Goal: Information Seeking & Learning: Learn about a topic

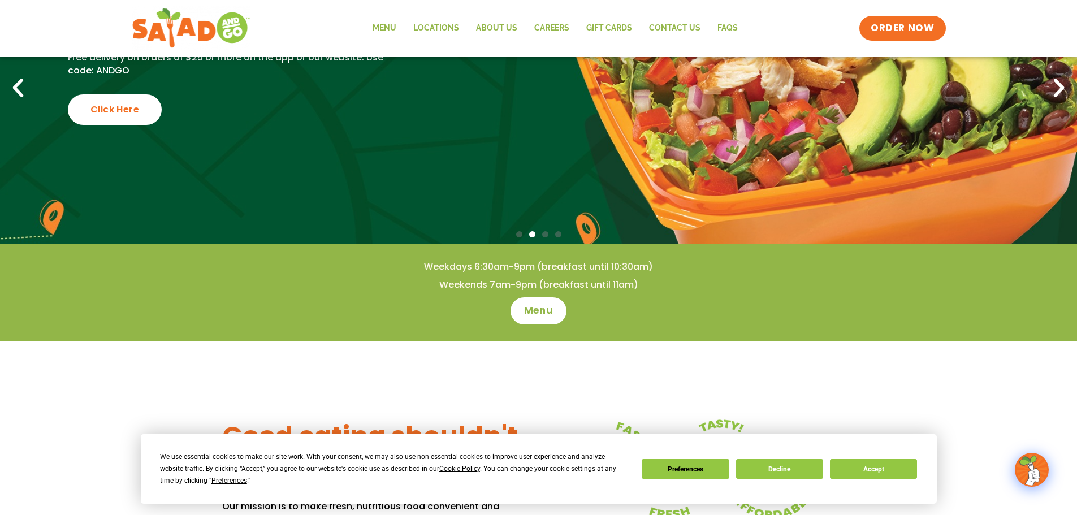
scroll to position [170, 0]
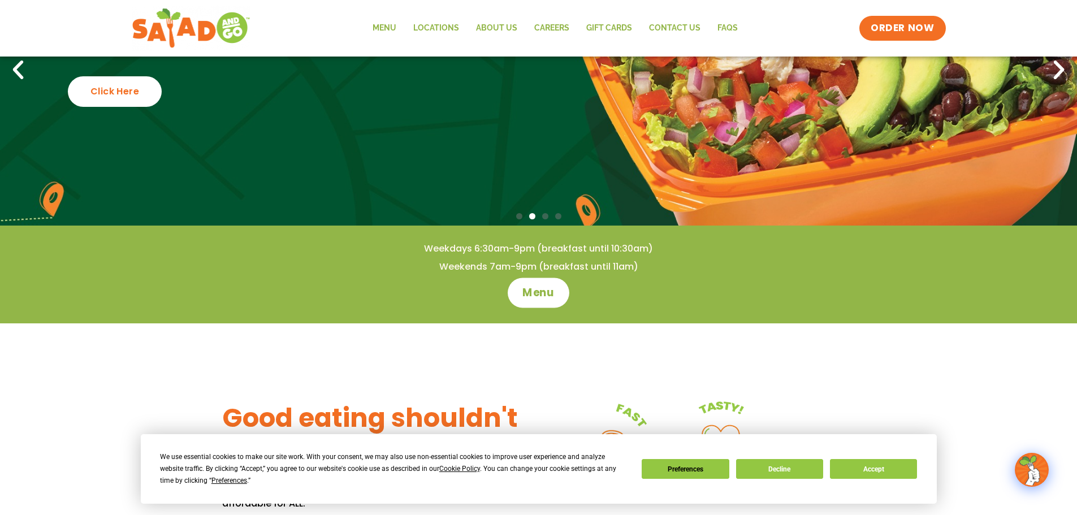
click at [547, 287] on span "Menu" at bounding box center [538, 292] width 32 height 15
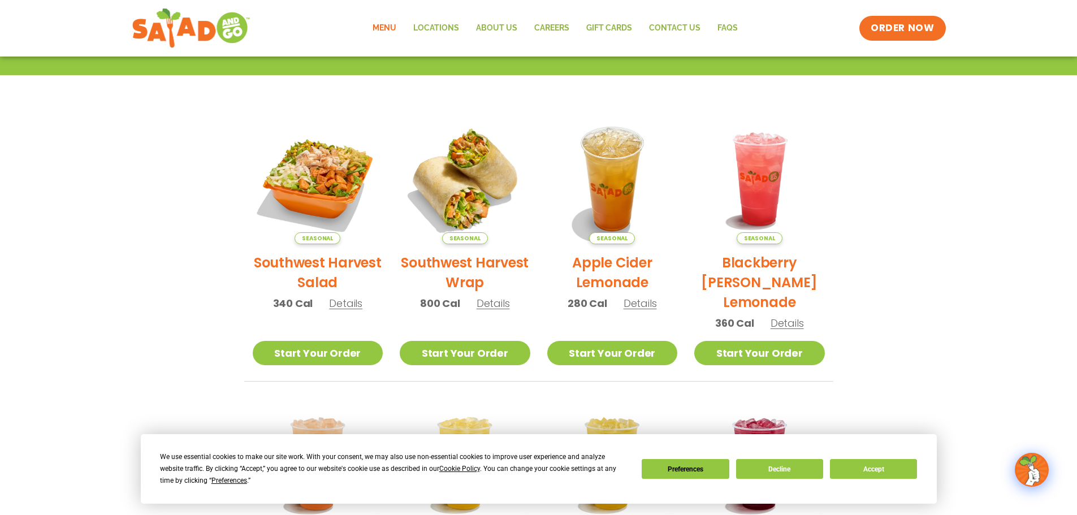
scroll to position [226, 0]
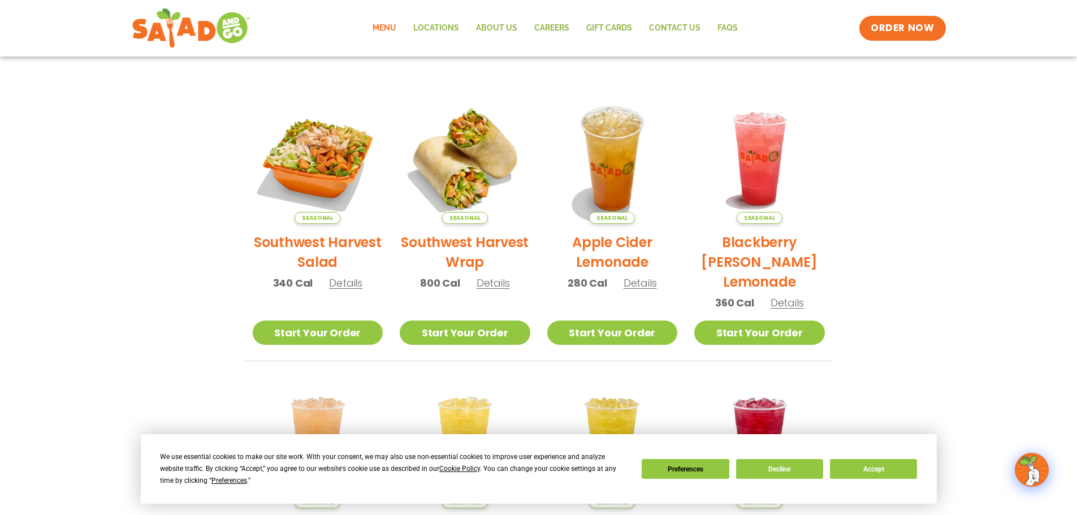
click at [487, 246] on h2 "Southwest Harvest Wrap" at bounding box center [465, 252] width 131 height 40
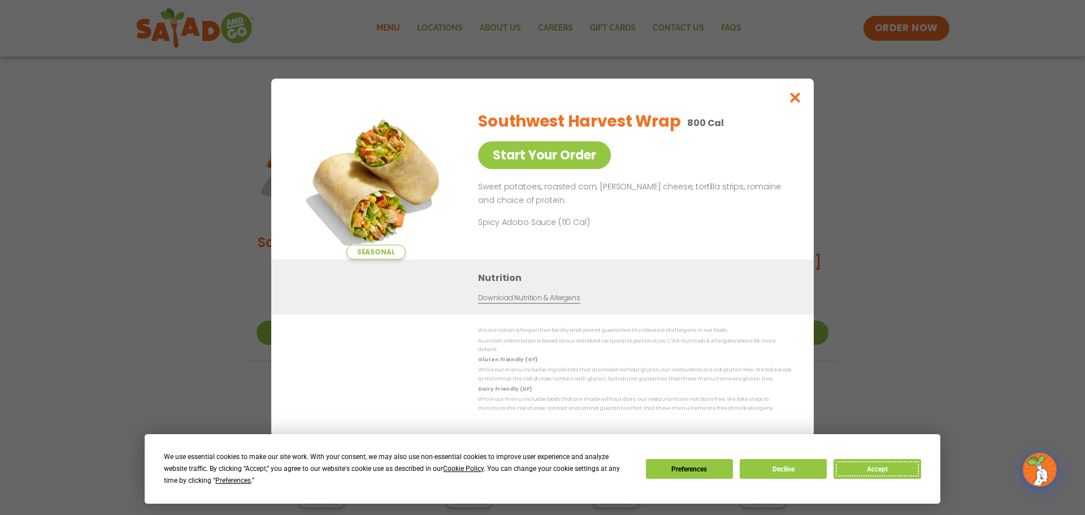
click at [874, 465] on button "Accept" at bounding box center [877, 469] width 87 height 20
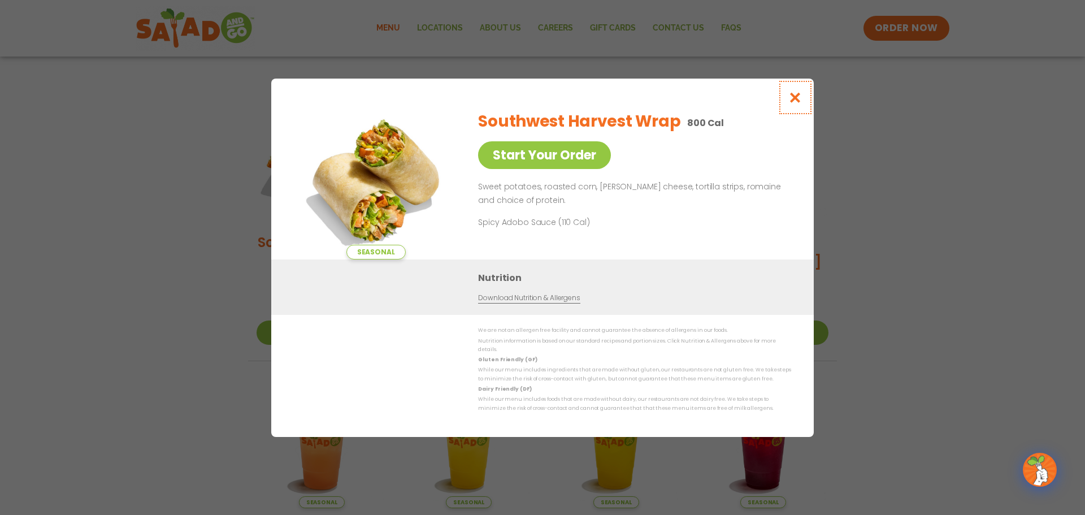
click at [796, 101] on icon "Close modal" at bounding box center [795, 98] width 14 height 12
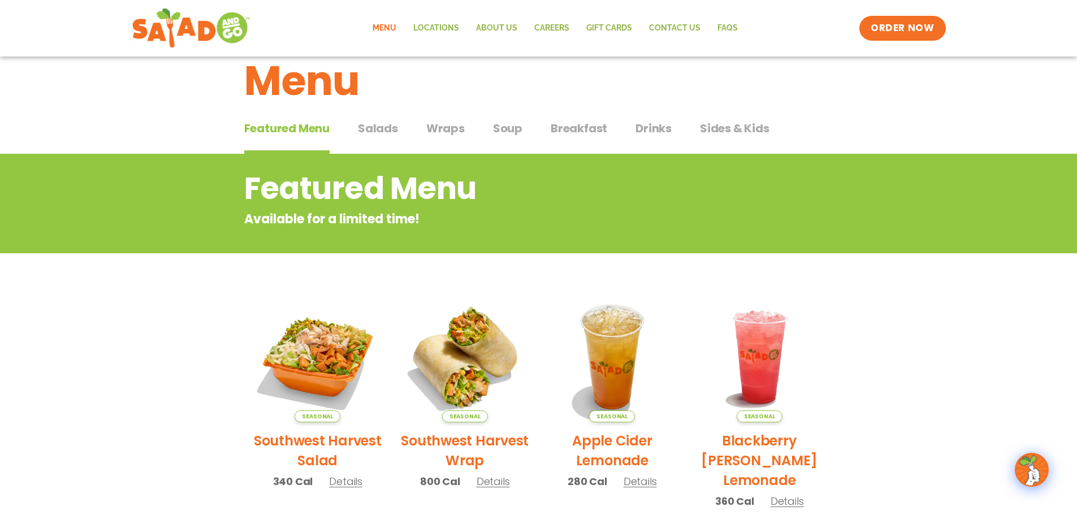
scroll to position [0, 0]
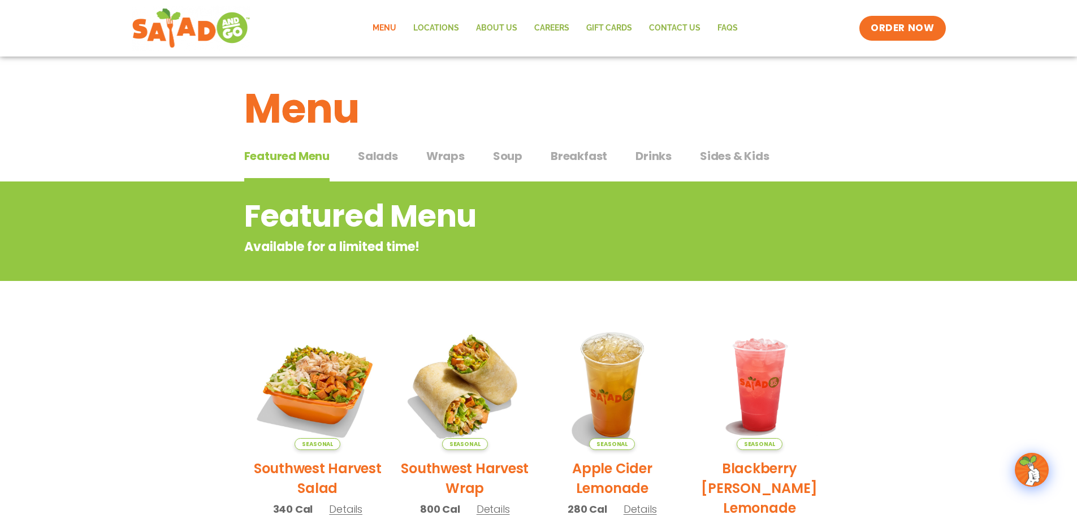
click at [440, 158] on span "Wraps" at bounding box center [445, 156] width 38 height 17
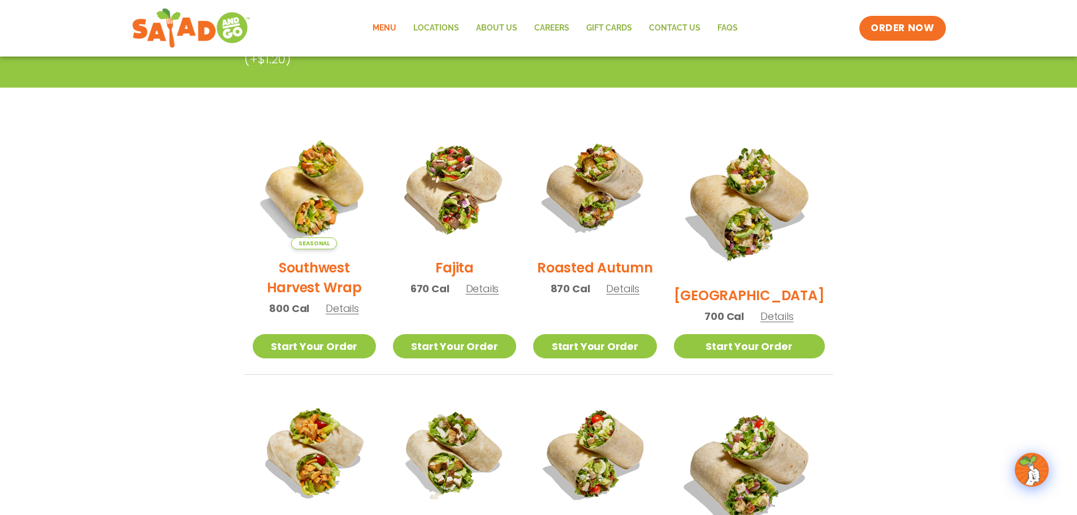
scroll to position [226, 0]
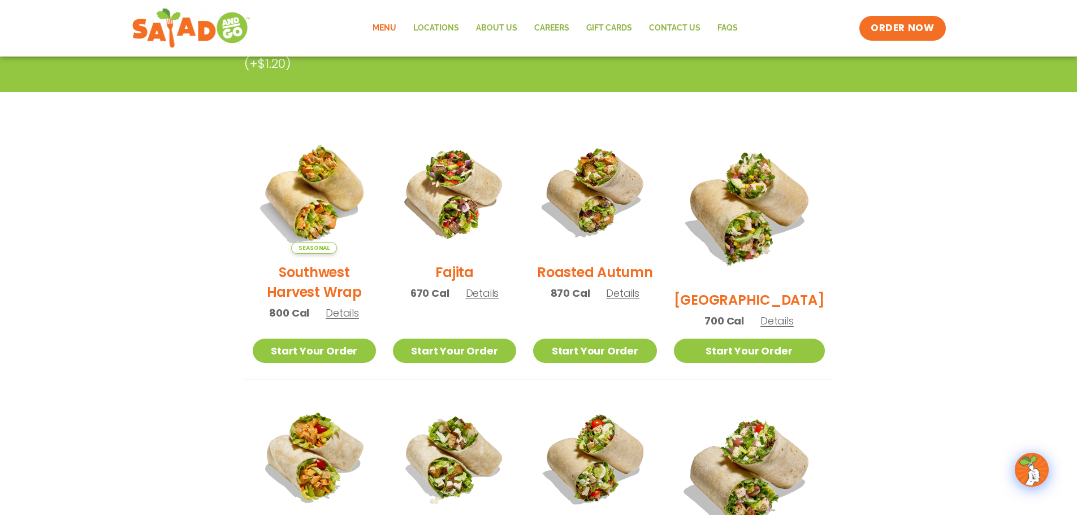
click at [467, 279] on h2 "Fajita" at bounding box center [454, 272] width 38 height 20
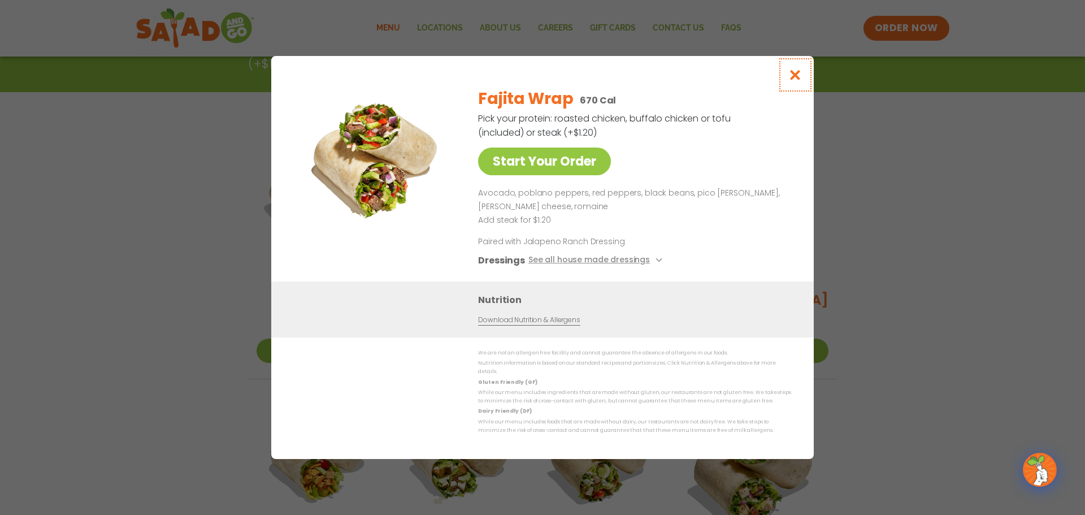
click at [796, 79] on icon "Close modal" at bounding box center [795, 75] width 14 height 12
